Goal: Find contact information: Find contact information

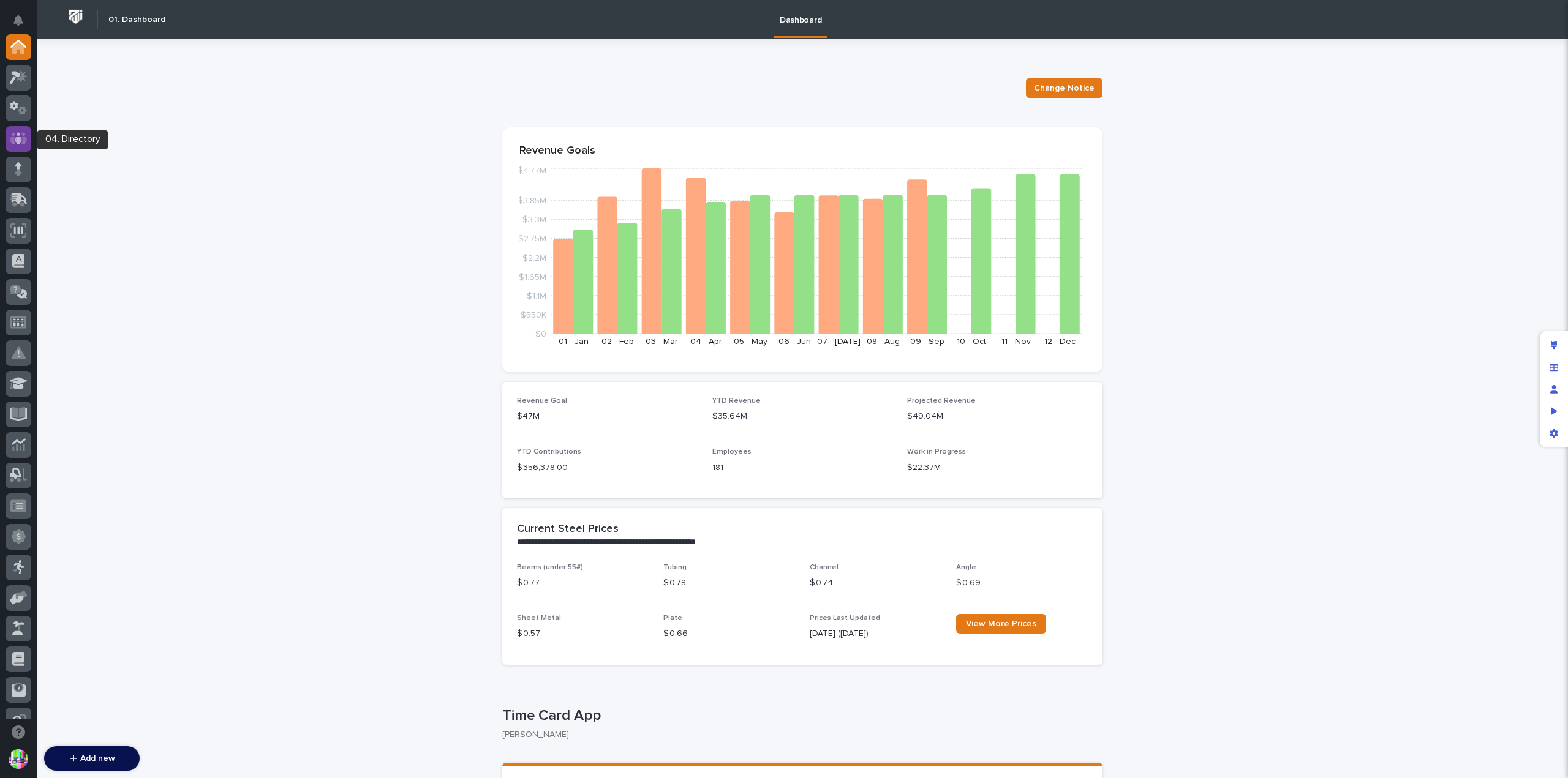
click at [22, 131] on icon at bounding box center [19, 138] width 18 height 14
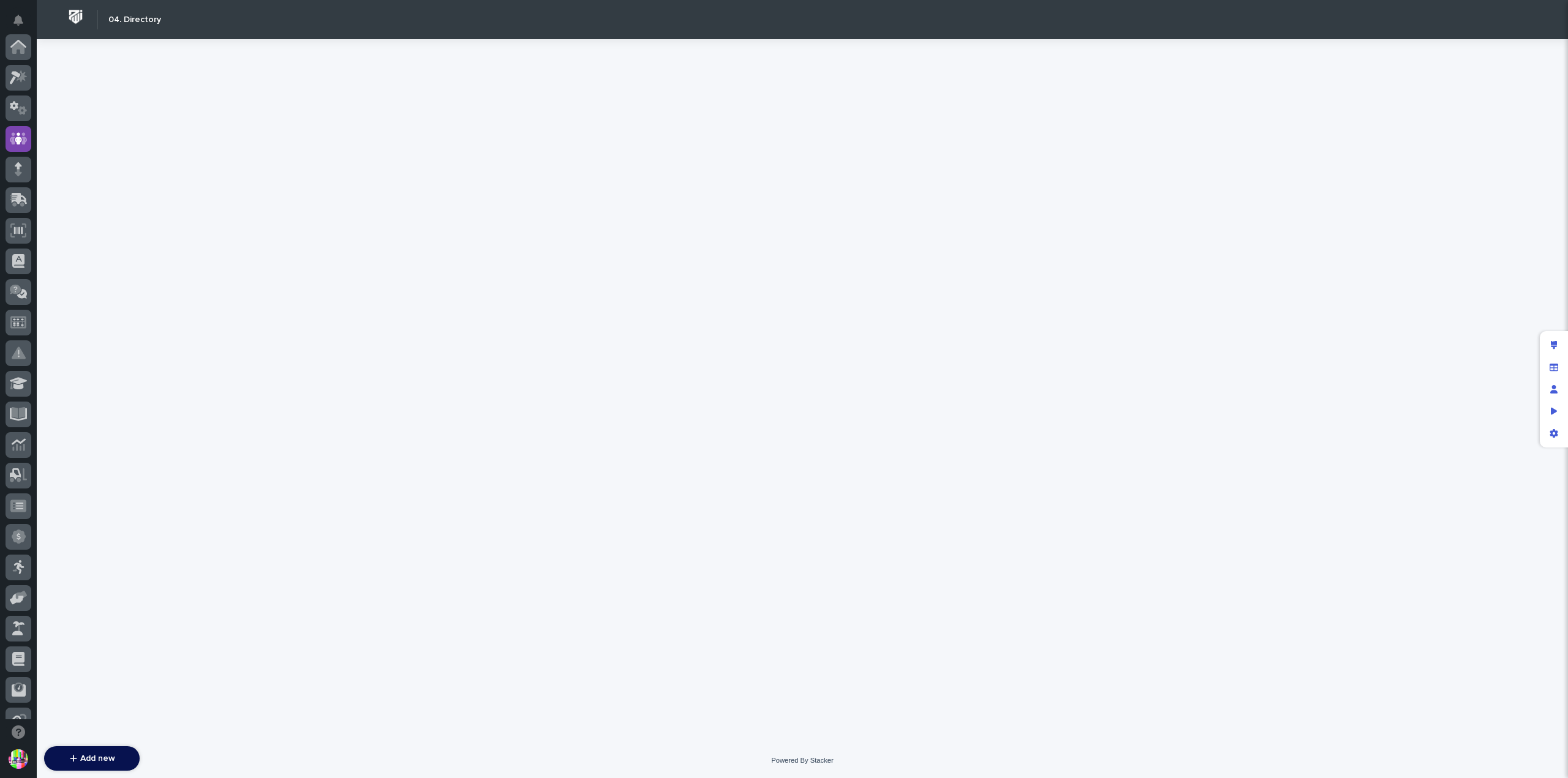
scroll to position [92, 0]
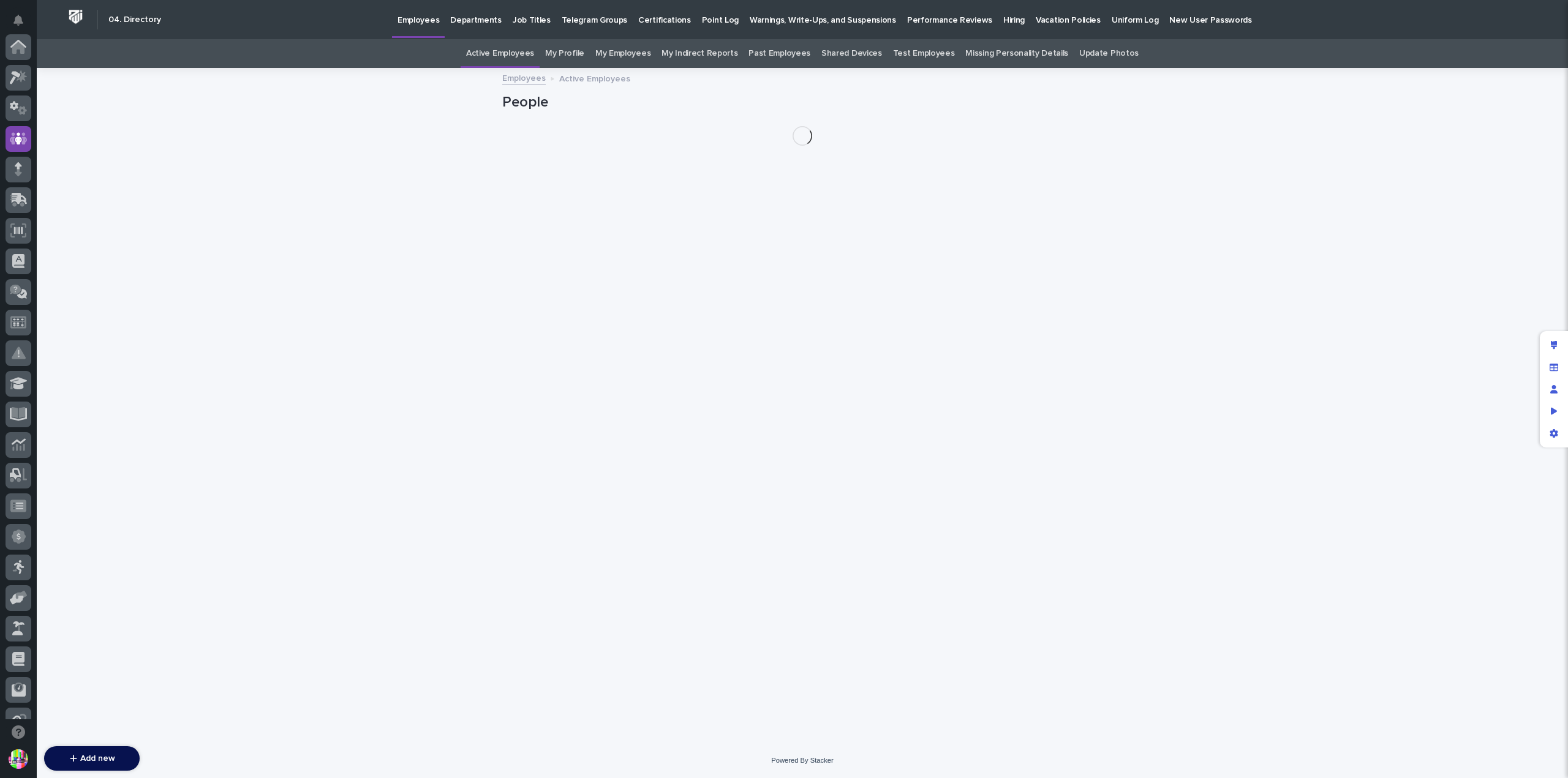
scroll to position [92, 0]
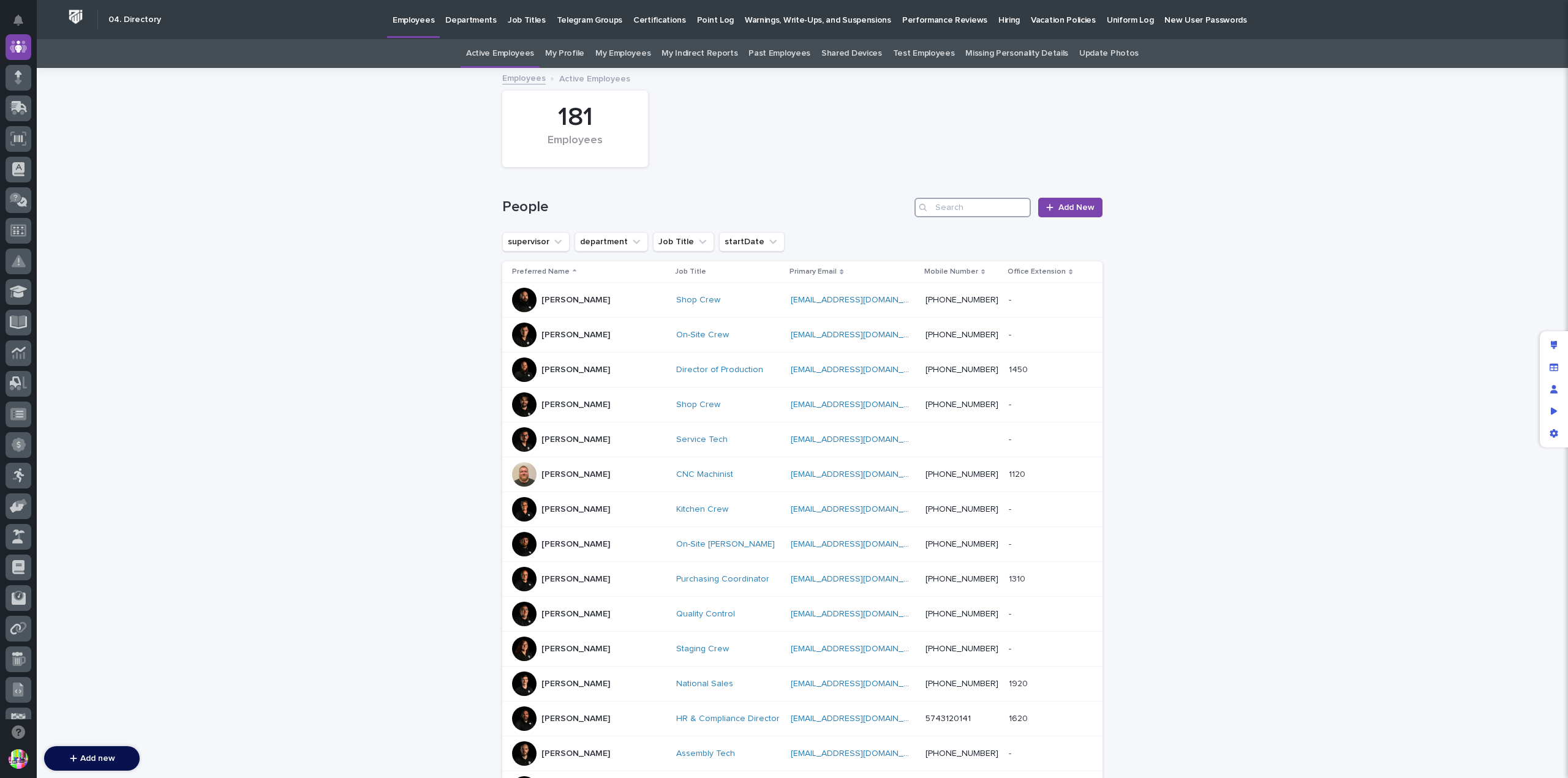
click at [962, 204] on input "Search" at bounding box center [972, 208] width 116 height 20
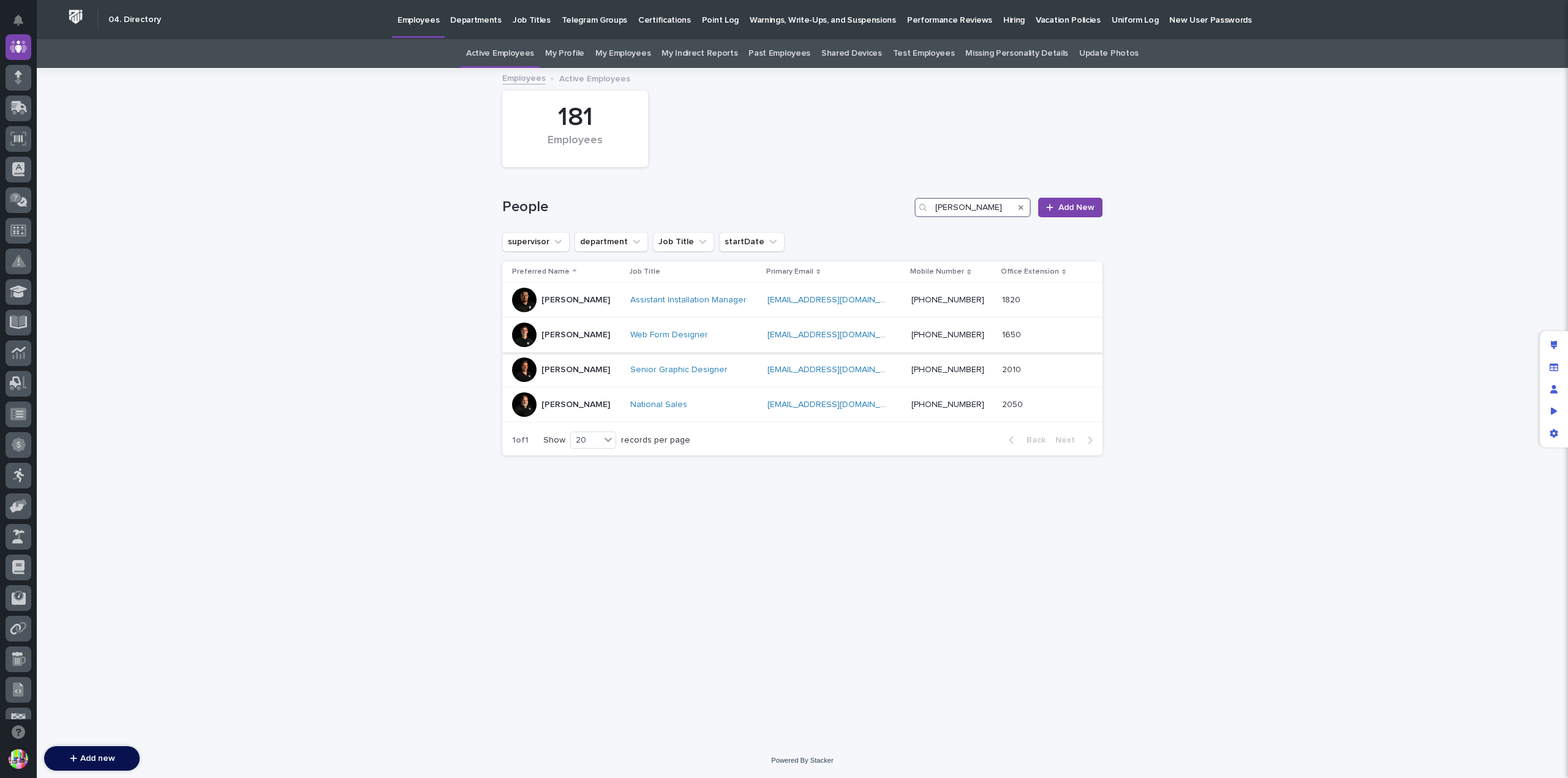
type input "[PERSON_NAME]"
click at [578, 333] on p "[PERSON_NAME]" at bounding box center [575, 335] width 68 height 11
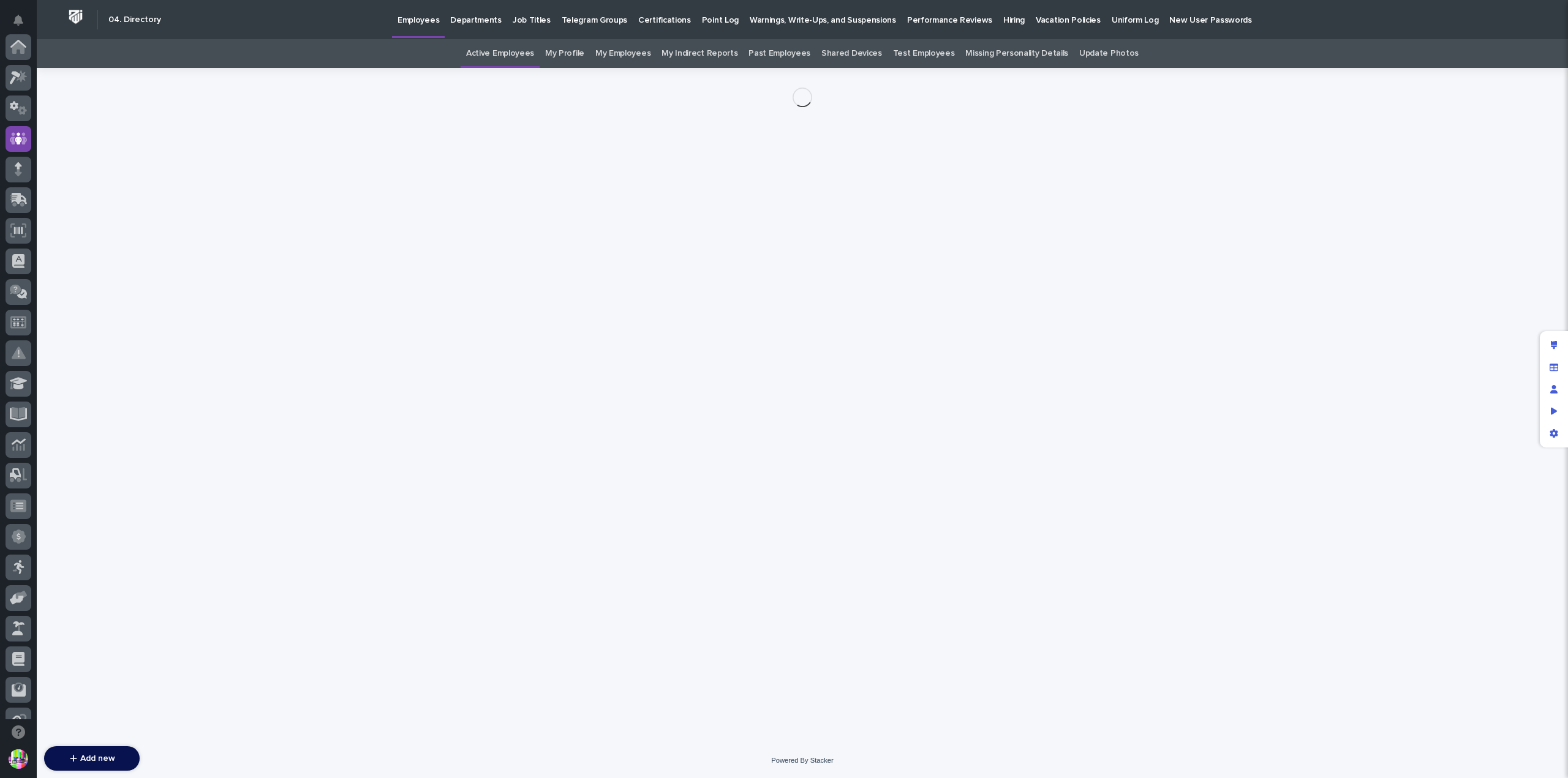
scroll to position [92, 0]
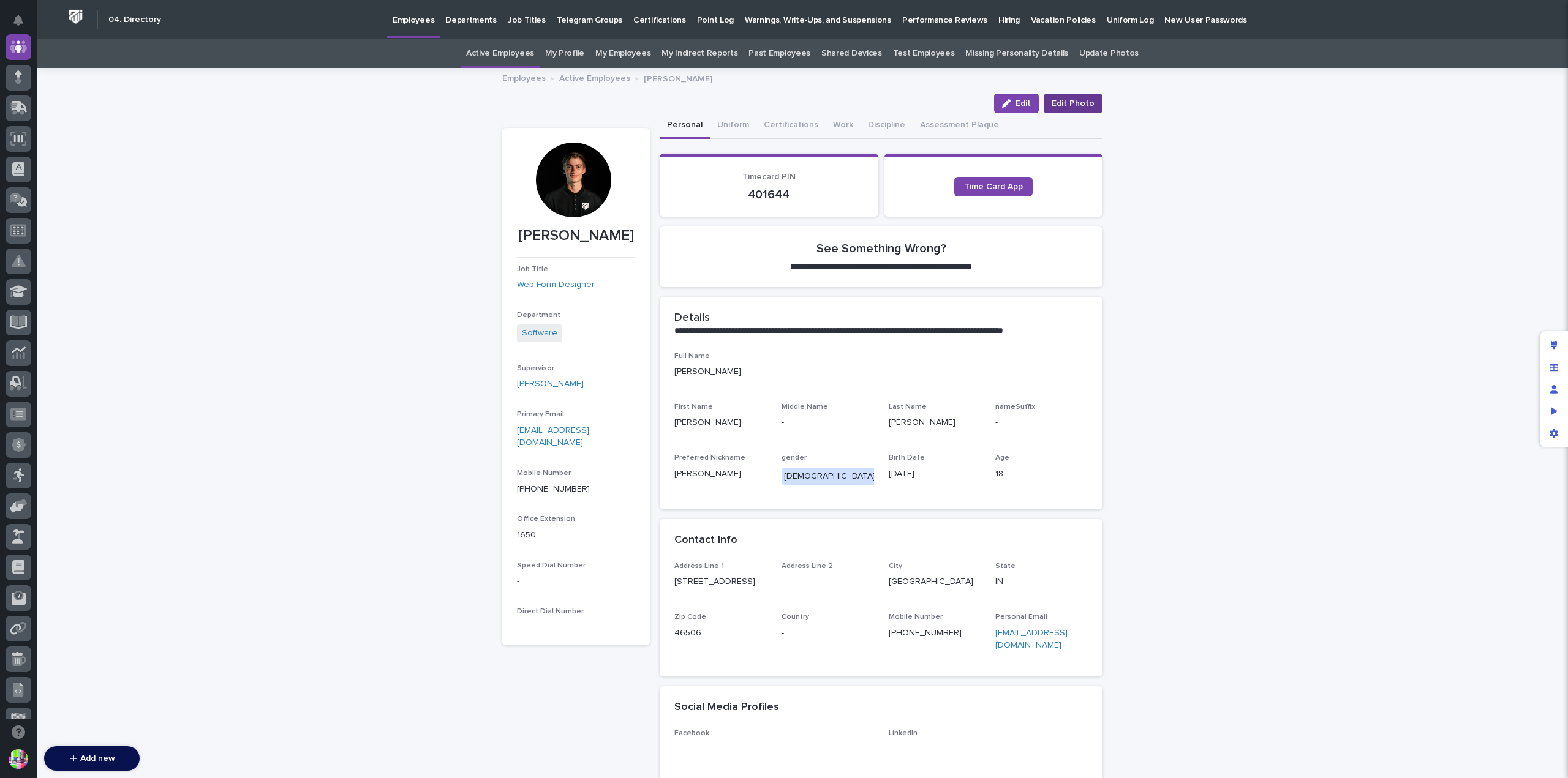
click at [1057, 102] on span "Edit Photo" at bounding box center [1073, 104] width 43 height 12
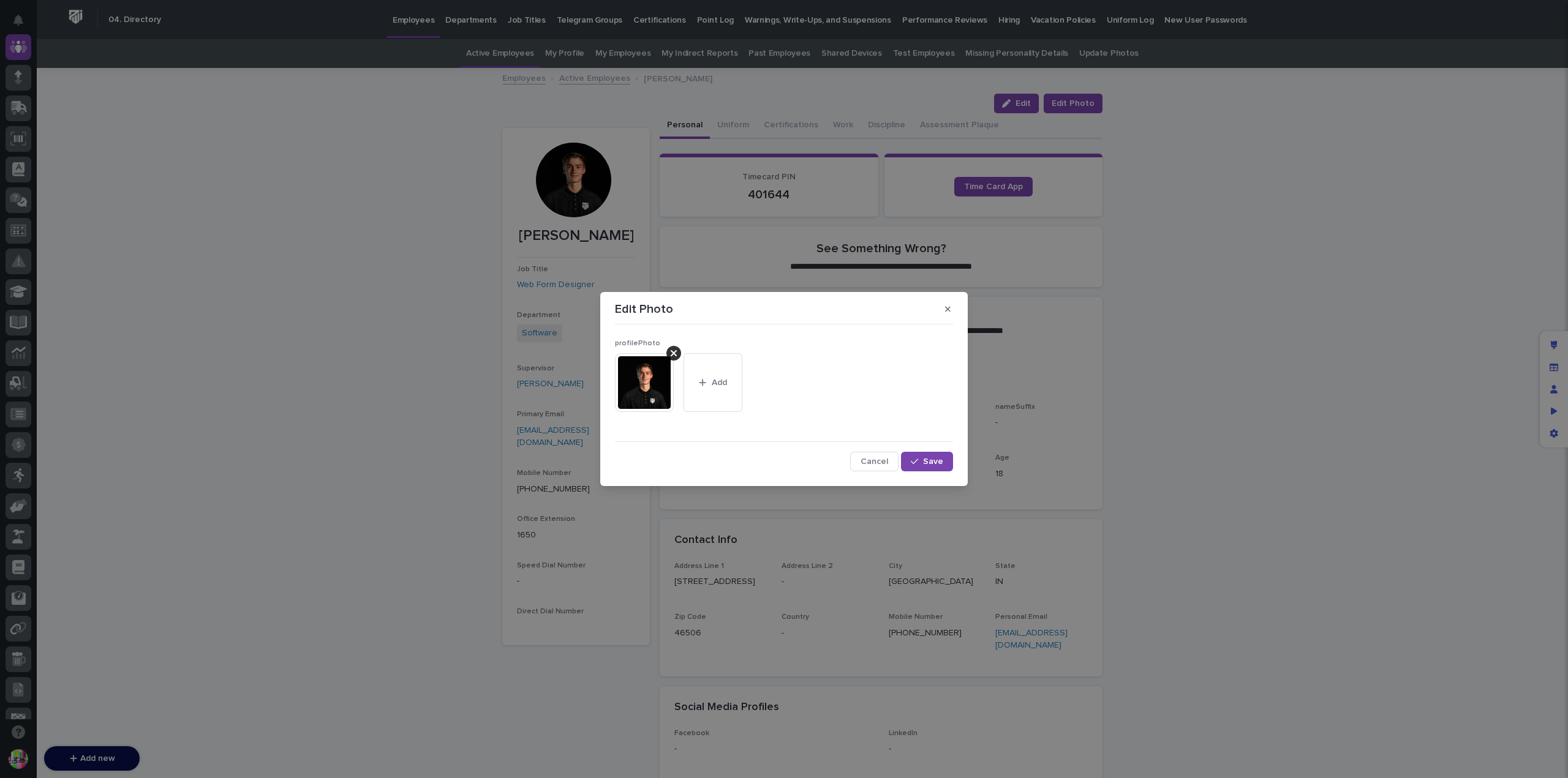
click at [642, 376] on img at bounding box center [644, 382] width 59 height 59
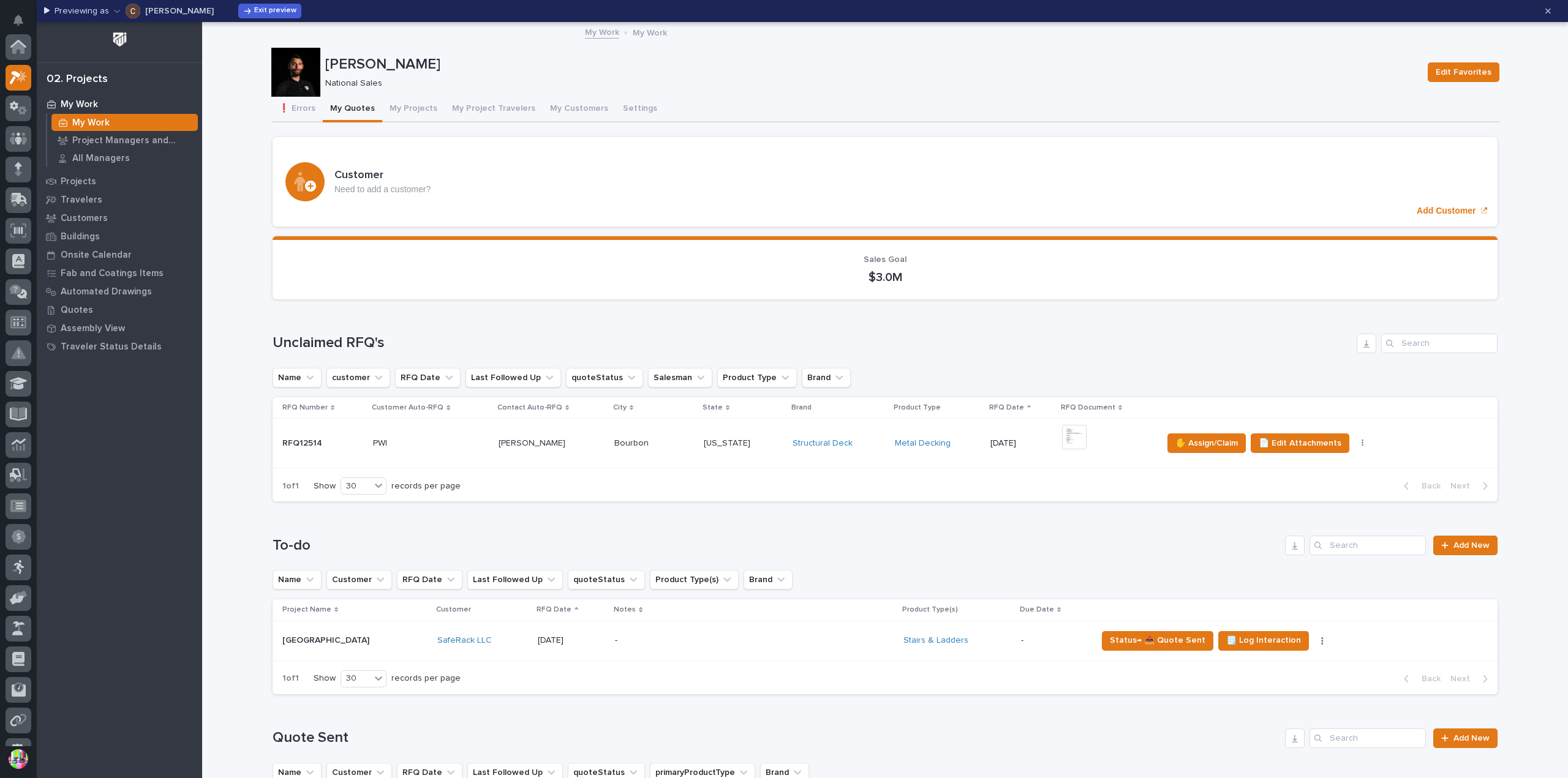
scroll to position [31, 0]
